Goal: Entertainment & Leisure: Consume media (video, audio)

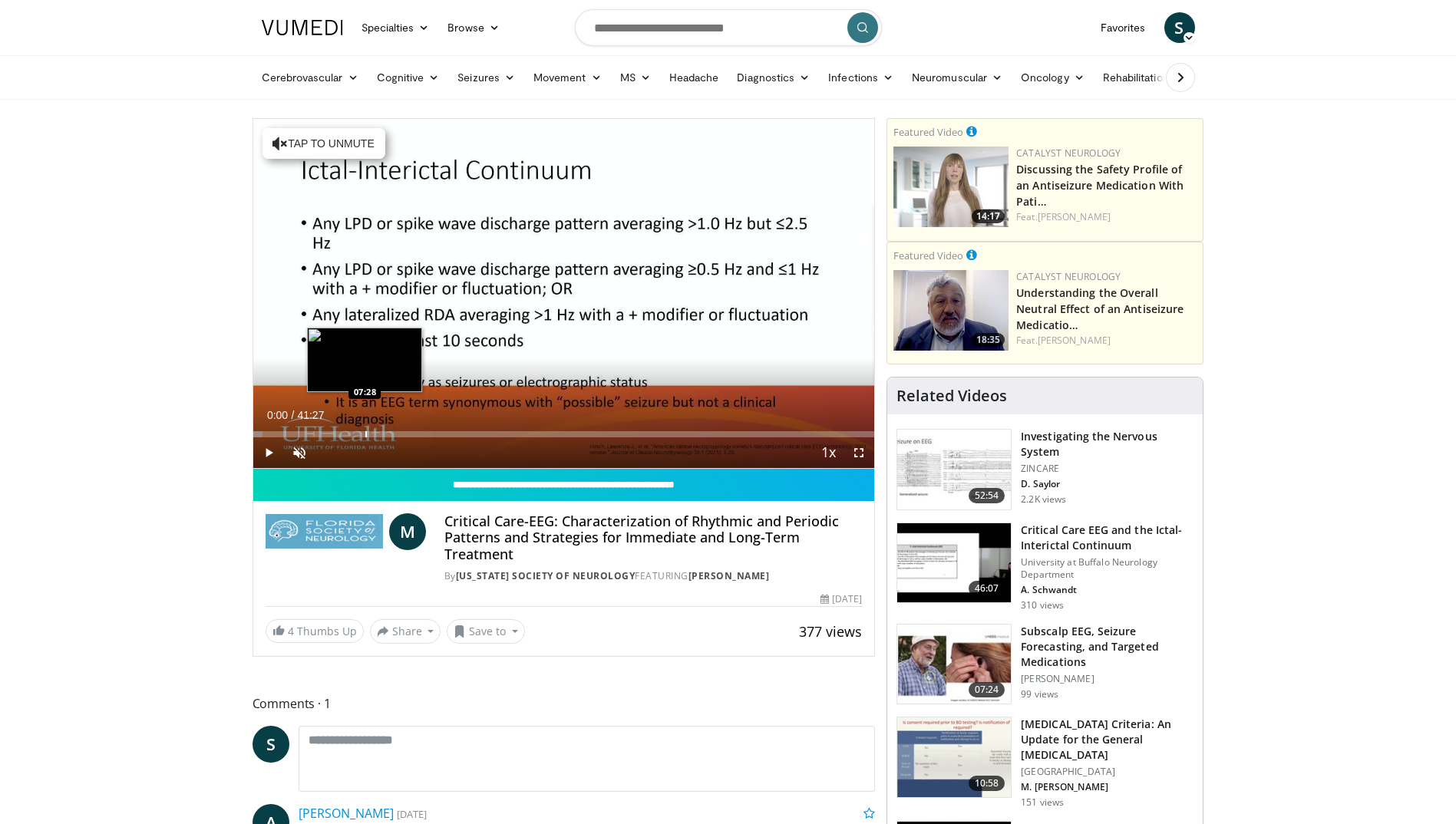
click at [363, 433] on div "Loaded : 1.59% 00:00 07:28" at bounding box center [564, 435] width 622 height 6
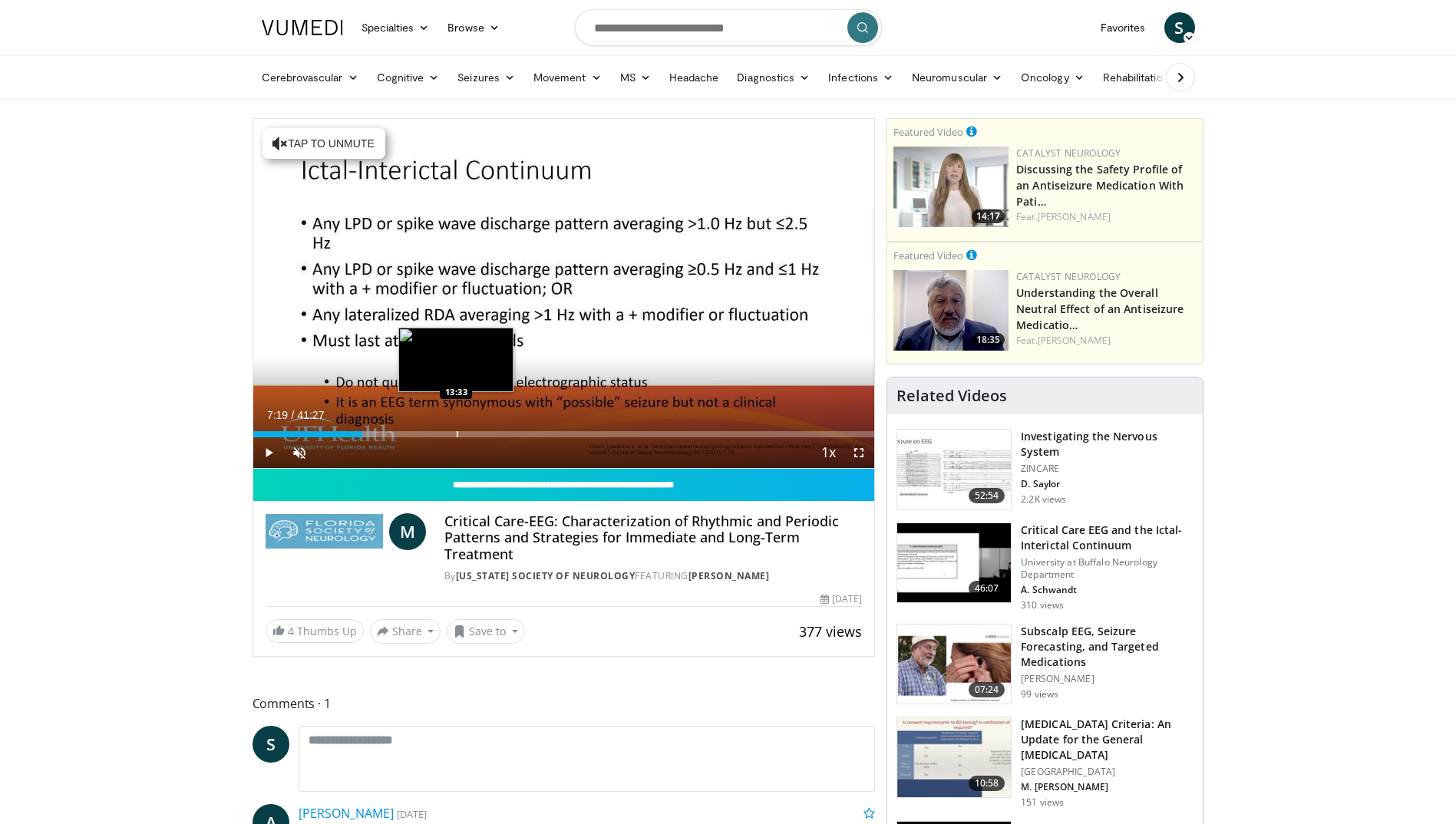
click at [457, 435] on div "Progress Bar" at bounding box center [458, 435] width 2 height 6
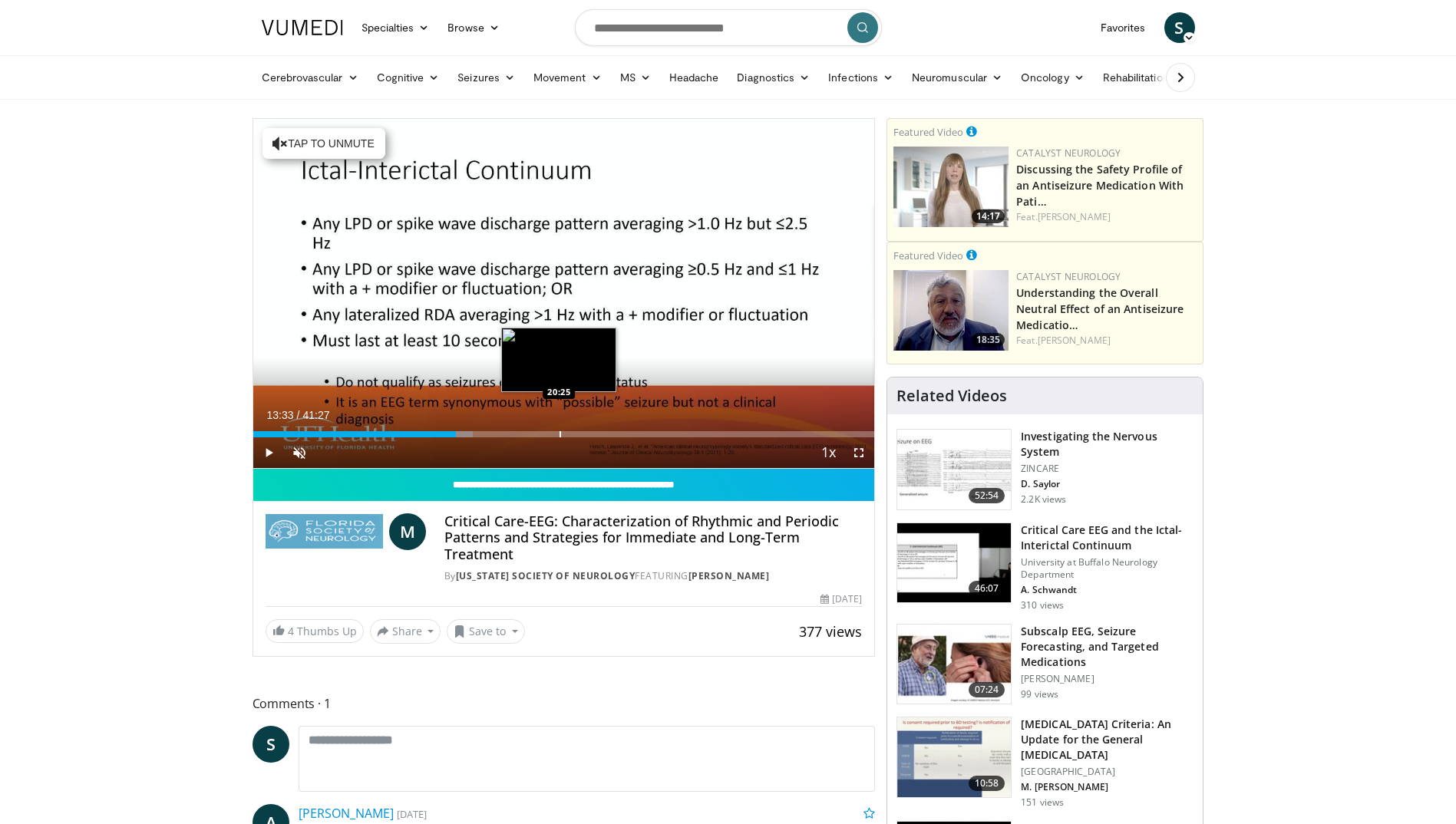
click at [550, 438] on div "Current Time 13:33 / Duration 41:27 Play Skip Backward Skip Forward Unmute Load…" at bounding box center [564, 453] width 622 height 31
drag, startPoint x: 550, startPoint y: 435, endPoint x: 558, endPoint y: 433, distance: 8.2
click at [558, 433] on div "Loaded : 35.38% 13:33 19:29" at bounding box center [564, 435] width 622 height 6
click at [599, 435] on div "Progress Bar" at bounding box center [600, 435] width 2 height 6
click at [752, 440] on div "Current Time 23:01 / Duration 41:27 Play Skip Backward Skip Forward Unmute Load…" at bounding box center [564, 453] width 622 height 31
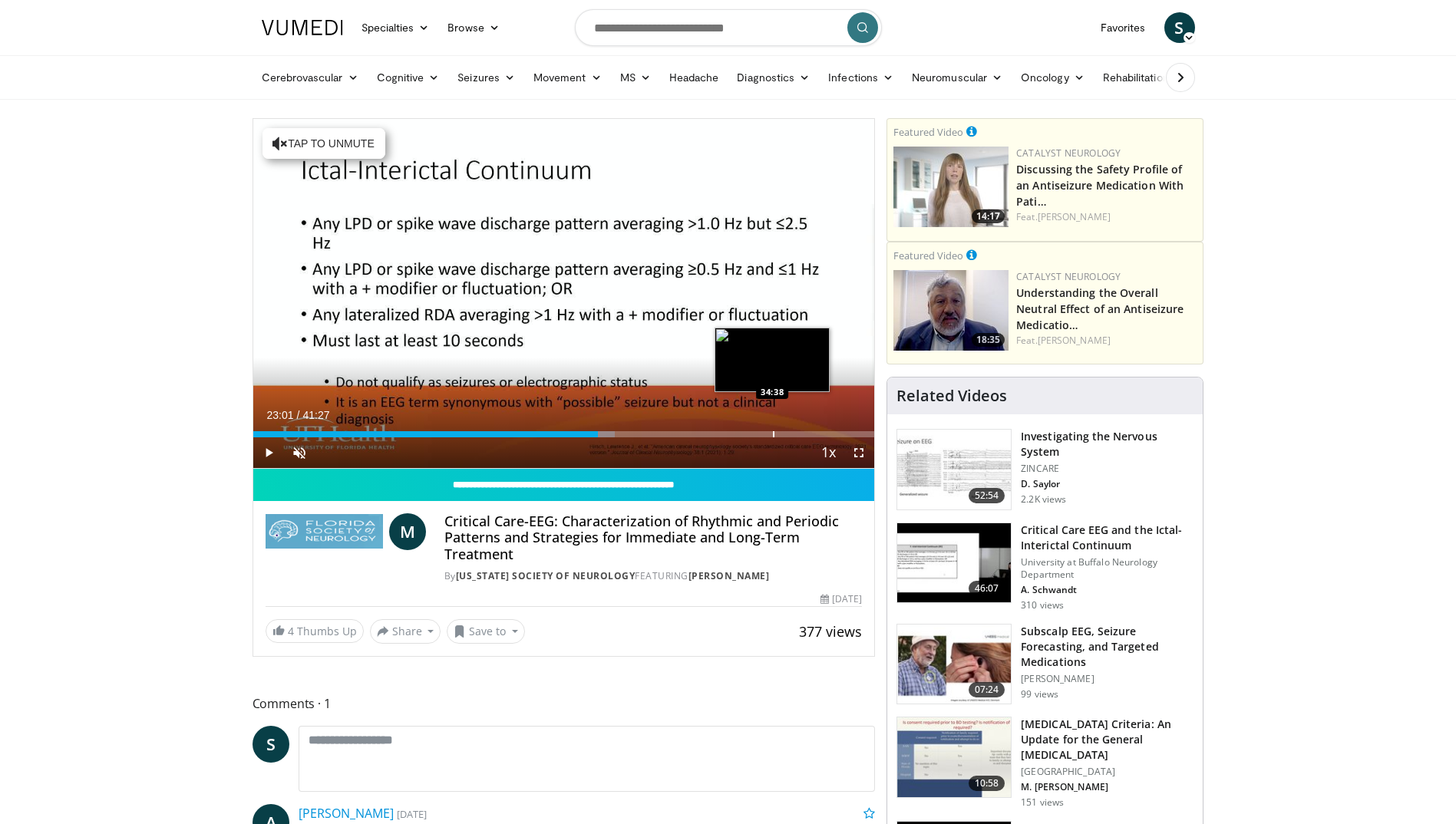
click at [774, 433] on div "Progress Bar" at bounding box center [774, 435] width 2 height 6
click at [429, 421] on div "Current Time 34:41 / Duration 41:27" at bounding box center [564, 415] width 622 height 13
click at [425, 427] on div "Loaded : 86.15% 34:41 11:30" at bounding box center [564, 430] width 622 height 14
